Goal: Find contact information: Find contact information

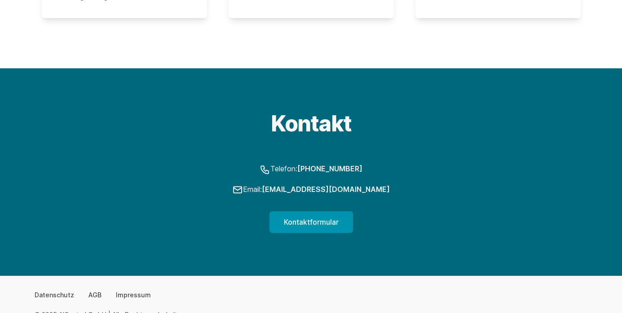
scroll to position [944, 0]
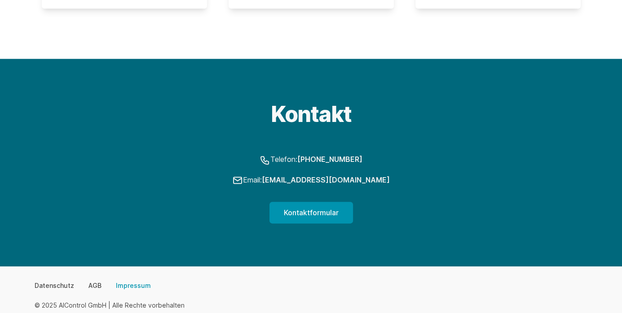
click at [136, 282] on link "Impressum" at bounding box center [133, 286] width 35 height 9
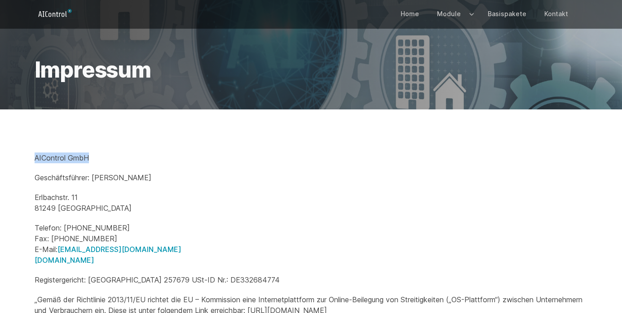
drag, startPoint x: 105, startPoint y: 159, endPoint x: 0, endPoint y: 141, distance: 106.5
click at [0, 141] on div "AIControl GmbH Geschäftsführer: Bernhard Ulbrich Erlbachstr. 11 81249 München T…" at bounding box center [311, 303] width 622 height 386
copy p "AIControl GmbH"
